Goal: Information Seeking & Learning: Learn about a topic

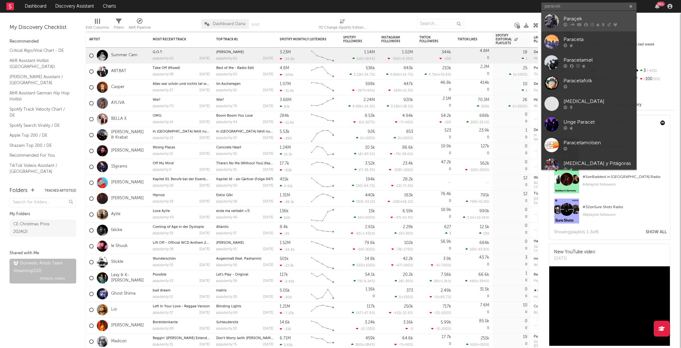
type input "paracek"
click at [570, 17] on div "Paraçek" at bounding box center [599, 19] width 70 height 8
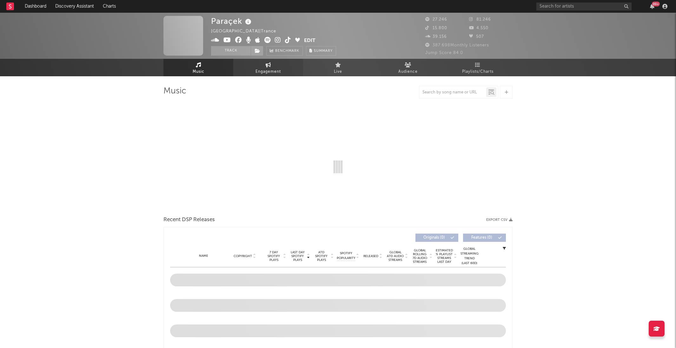
click at [271, 69] on span "Engagement" at bounding box center [268, 72] width 25 height 8
select select "1w"
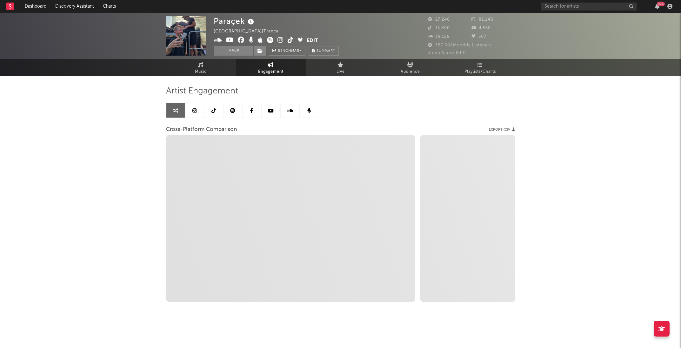
click at [271, 69] on span "Engagement" at bounding box center [270, 72] width 25 height 8
click at [193, 112] on icon at bounding box center [194, 110] width 4 height 5
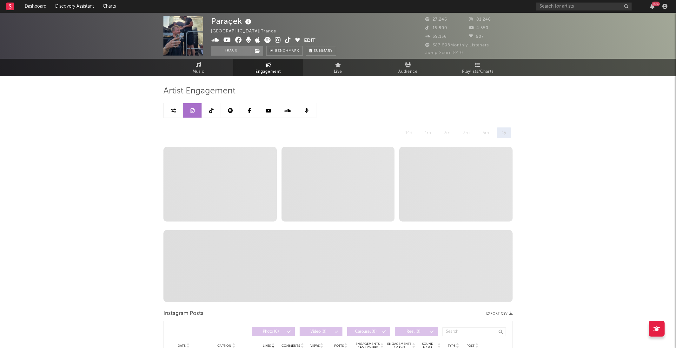
select select "6m"
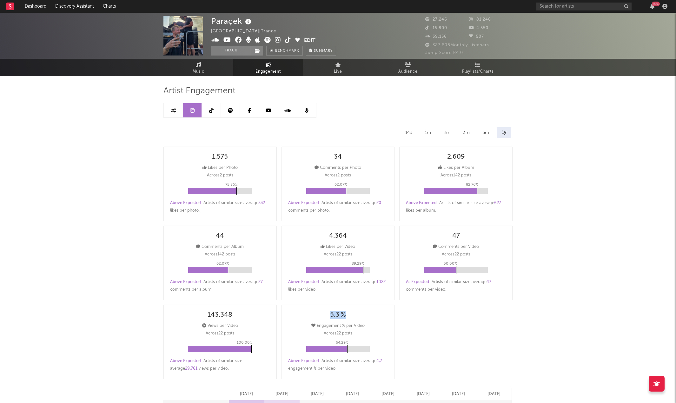
drag, startPoint x: 329, startPoint y: 316, endPoint x: 344, endPoint y: 318, distance: 14.7
click at [344, 318] on div "5,3 % Engagement % per Video Across 22 posts 64.29 % Above Expected : Artists o…" at bounding box center [338, 342] width 113 height 75
copy div "5,3 %"
